Goal: Check status: Check status

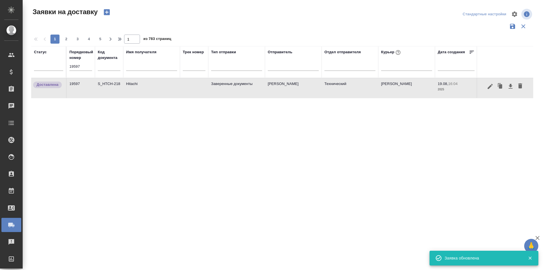
click at [87, 65] on input "19597" at bounding box center [80, 67] width 23 height 8
paste input "639"
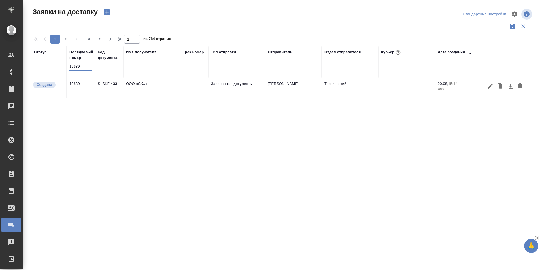
click at [86, 65] on input "19639" at bounding box center [80, 67] width 23 height 8
paste input "21"
type input "19621"
click at [492, 85] on icon "button" at bounding box center [490, 86] width 7 height 7
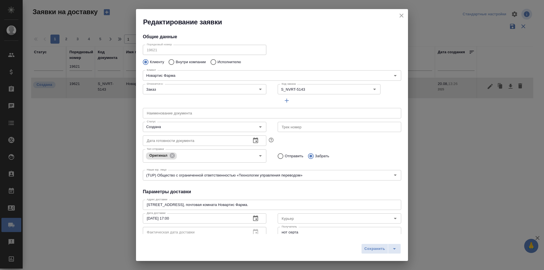
type input "[PERSON_NAME]"
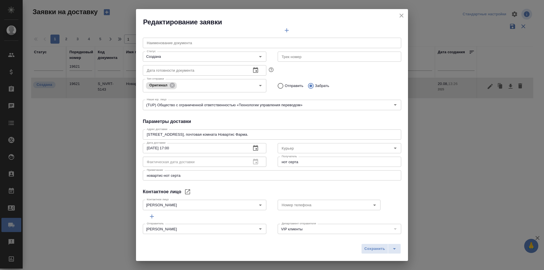
scroll to position [77, 0]
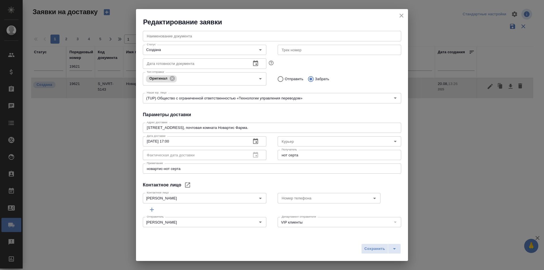
click at [276, 186] on div "Номер телефона Номер телефона" at bounding box center [339, 197] width 135 height 25
click at [267, 112] on h4 "Параметры доставки" at bounding box center [272, 114] width 258 height 7
click at [252, 180] on div "Общие данные Порядковый номер 19621 Порядковый номер Клиенту Внутри компании Ис…" at bounding box center [272, 130] width 272 height 207
click at [232, 189] on div "Контактное лицо Зубрилина Мария Контактное лицо" at bounding box center [204, 197] width 135 height 25
click at [218, 182] on div "Контактное лицо" at bounding box center [272, 185] width 258 height 7
